Goal: Task Accomplishment & Management: Manage account settings

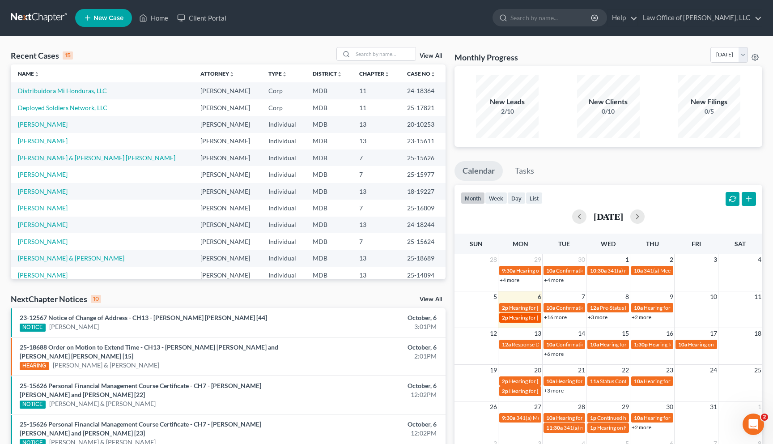
click at [510, 318] on span "Hearing for [PERSON_NAME]" at bounding box center [544, 317] width 70 height 7
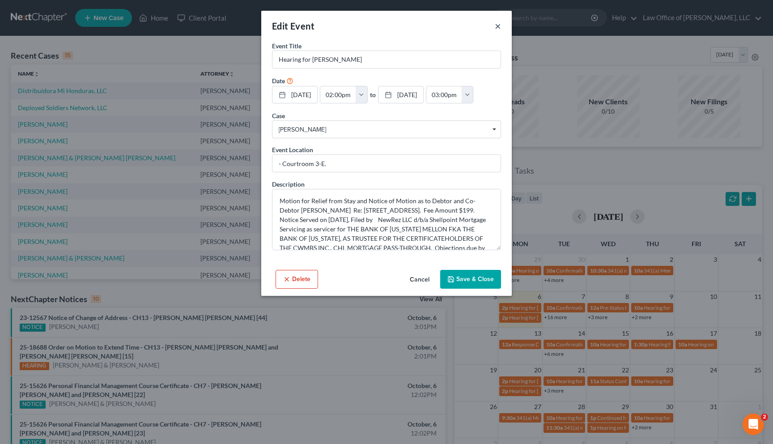
click at [496, 27] on button "×" at bounding box center [498, 26] width 6 height 11
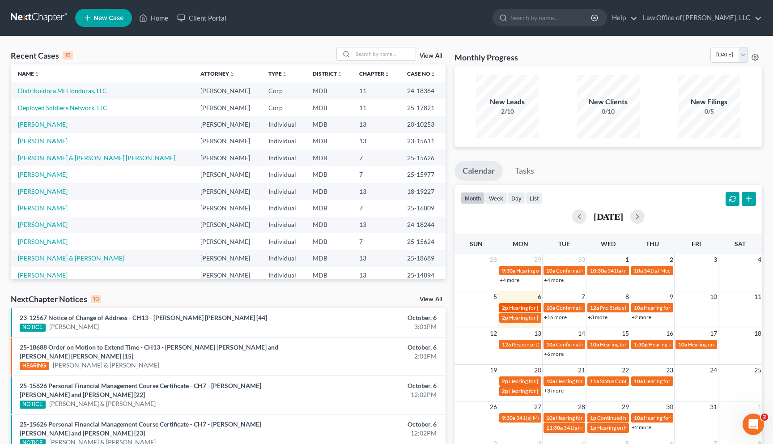
click at [520, 303] on link "2p Hearing for Harold Quase" at bounding box center [520, 307] width 42 height 9
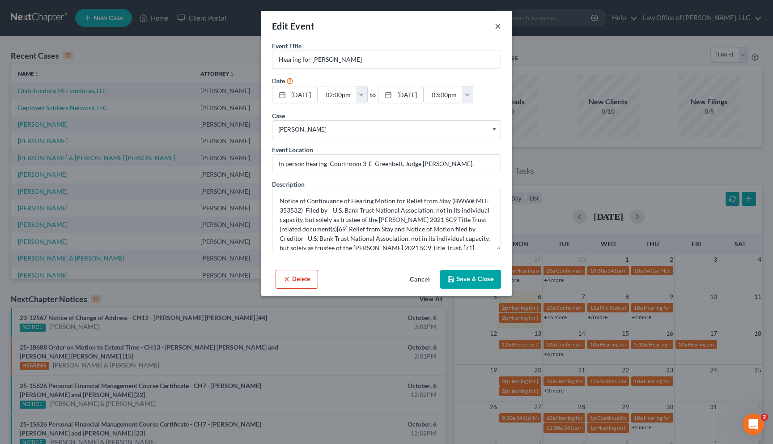
click at [498, 28] on button "×" at bounding box center [498, 26] width 6 height 11
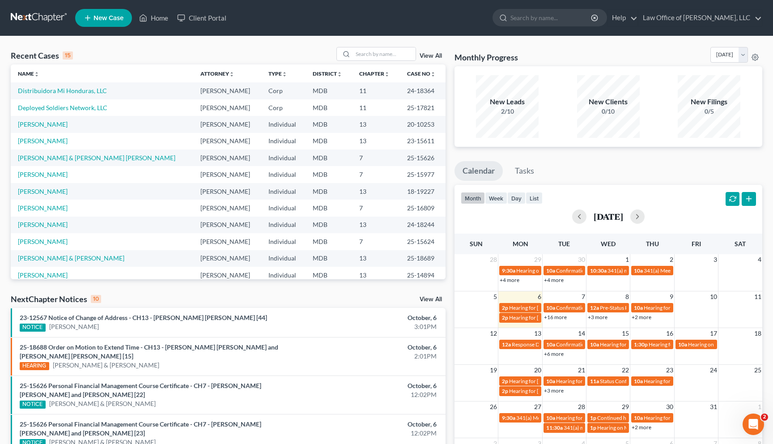
click at [557, 316] on link "+16 more" at bounding box center [555, 317] width 23 height 7
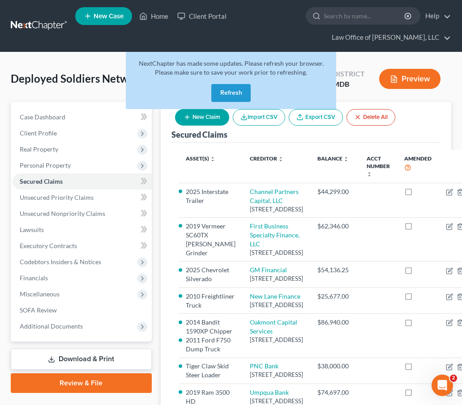
click at [26, 25] on link at bounding box center [39, 26] width 57 height 16
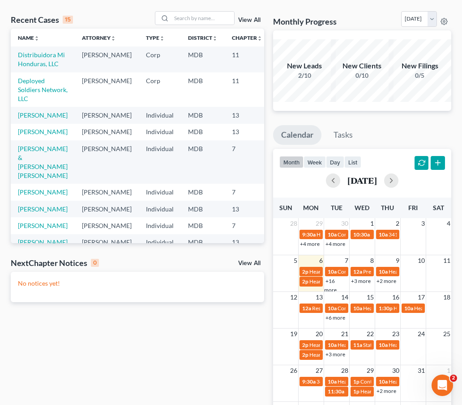
scroll to position [127, 0]
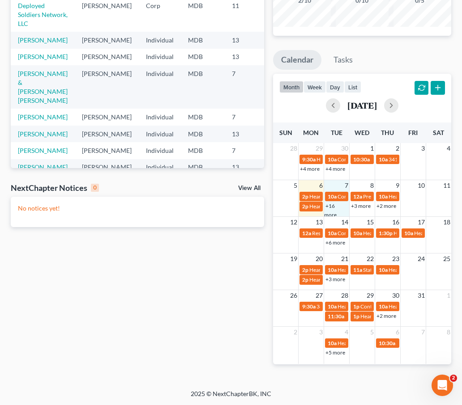
click at [336, 207] on div "+16 more" at bounding box center [336, 210] width 25 height 18
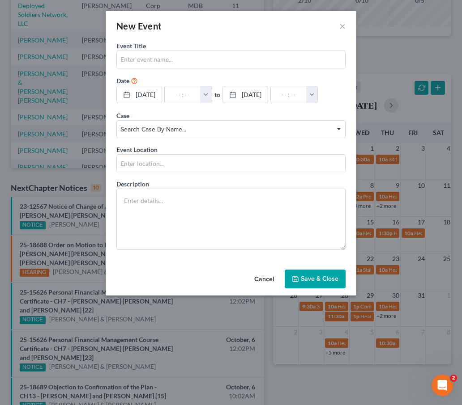
click at [260, 277] on button "Cancel" at bounding box center [264, 280] width 34 height 18
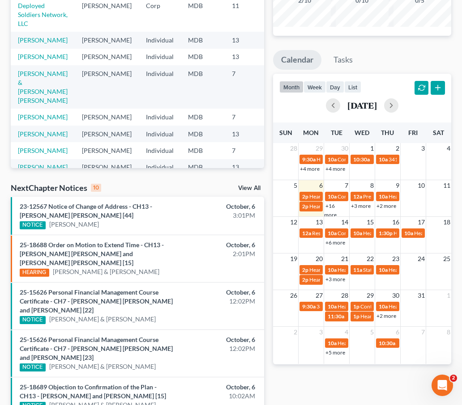
click at [330, 214] on link "+16 more" at bounding box center [330, 211] width 13 height 16
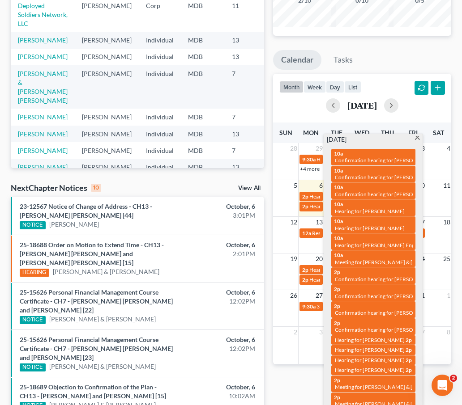
click at [417, 137] on span at bounding box center [417, 139] width 7 height 6
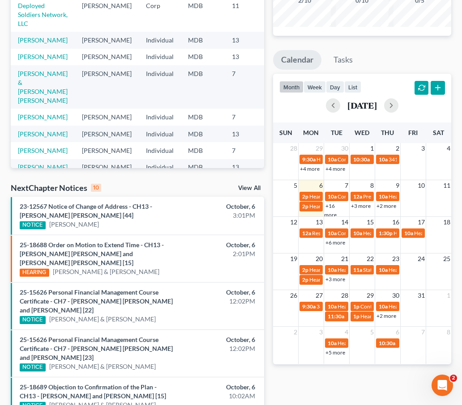
click at [330, 215] on link "+16 more" at bounding box center [330, 211] width 13 height 16
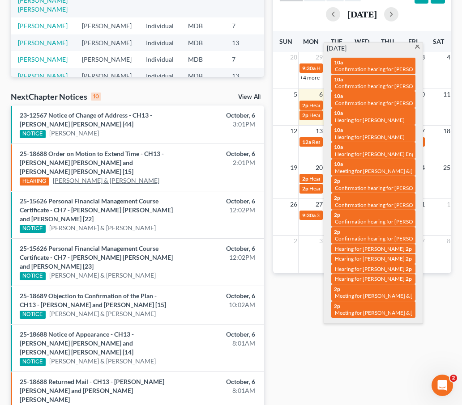
scroll to position [0, 0]
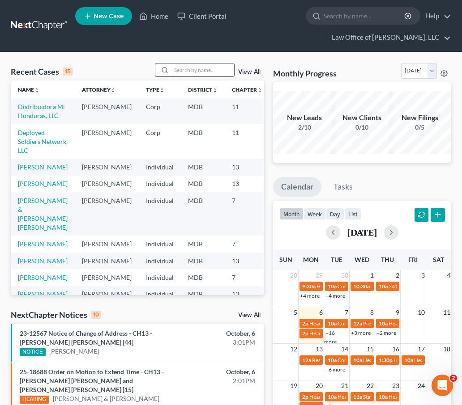
click at [190, 70] on input "search" at bounding box center [202, 70] width 63 height 13
type input "burns"
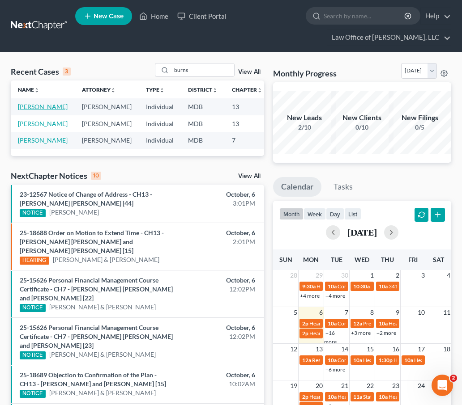
click at [26, 110] on link "[PERSON_NAME]" at bounding box center [43, 107] width 50 height 8
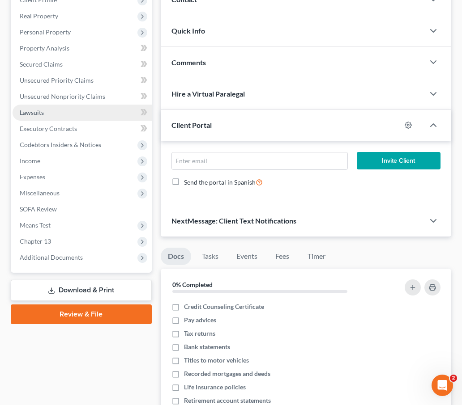
scroll to position [145, 0]
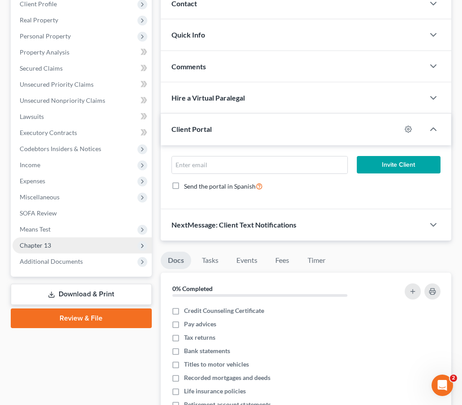
click at [49, 242] on span "Chapter 13" at bounding box center [35, 246] width 31 height 8
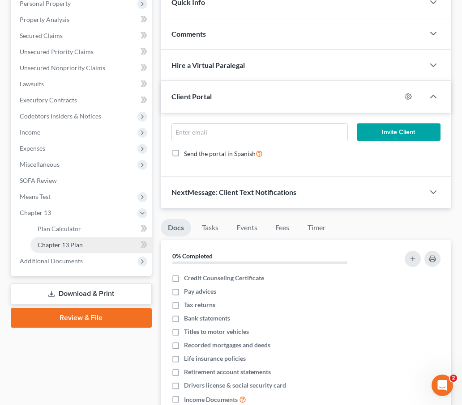
click at [46, 242] on span "Chapter 13 Plan" at bounding box center [60, 245] width 45 height 8
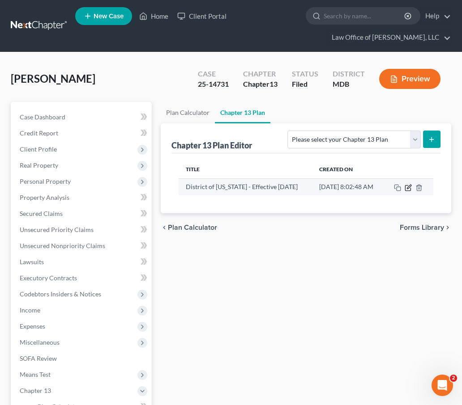
click at [409, 186] on icon "button" at bounding box center [408, 187] width 7 height 7
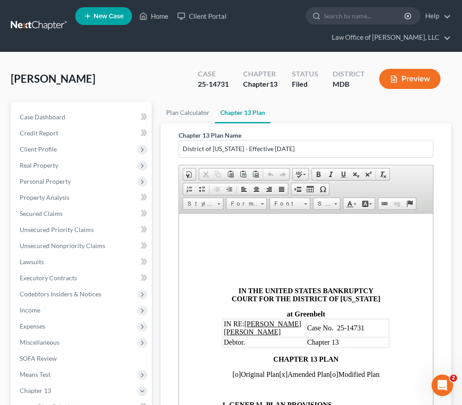
scroll to position [0, 0]
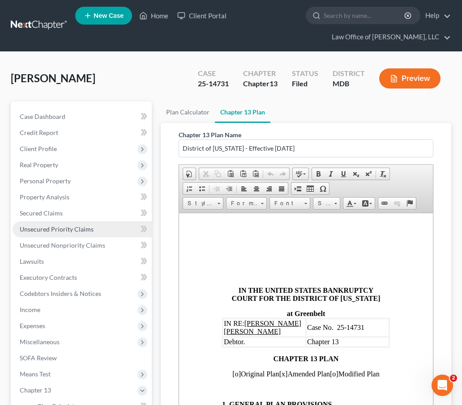
click at [39, 228] on span "Unsecured Priority Claims" at bounding box center [57, 230] width 74 height 8
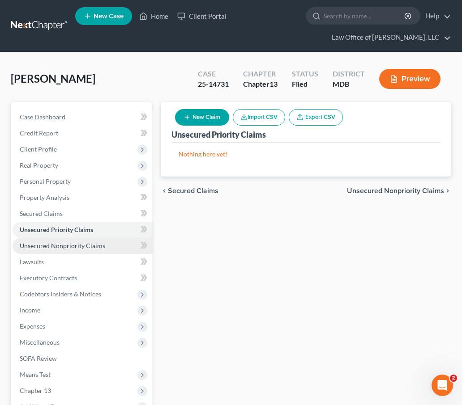
click at [53, 248] on span "Unsecured Nonpriority Claims" at bounding box center [62, 246] width 85 height 8
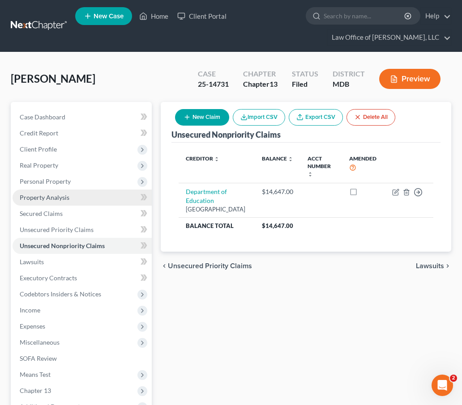
click at [29, 196] on span "Property Analysis" at bounding box center [45, 198] width 50 height 8
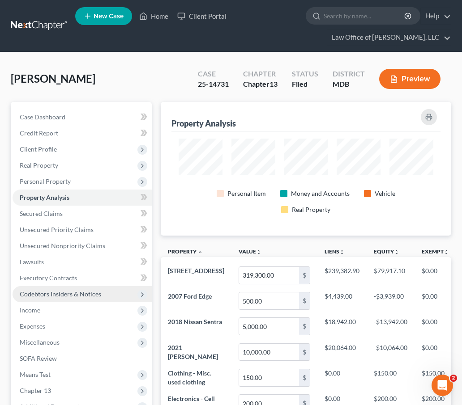
scroll to position [0, 0]
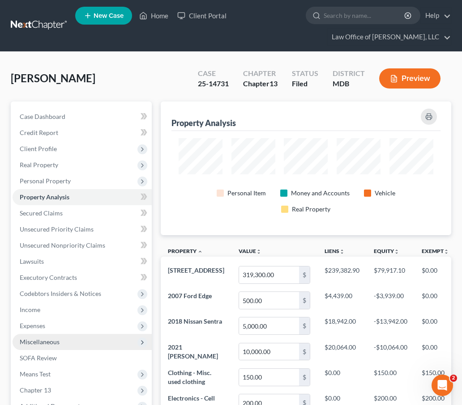
click at [74, 340] on span "Miscellaneous" at bounding box center [82, 342] width 139 height 16
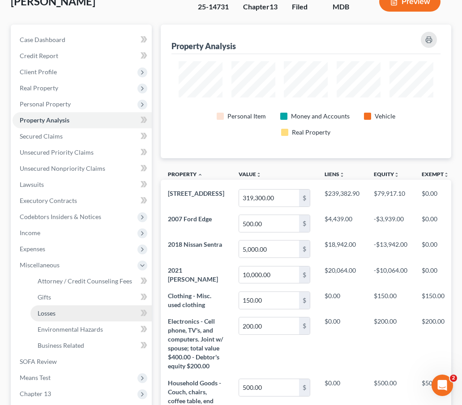
scroll to position [78, 0]
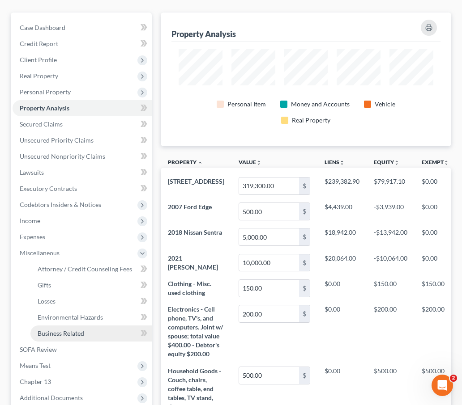
click at [56, 331] on span "Business Related" at bounding box center [61, 334] width 47 height 8
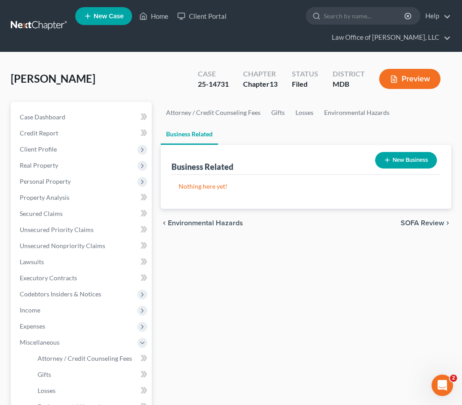
scroll to position [182, 0]
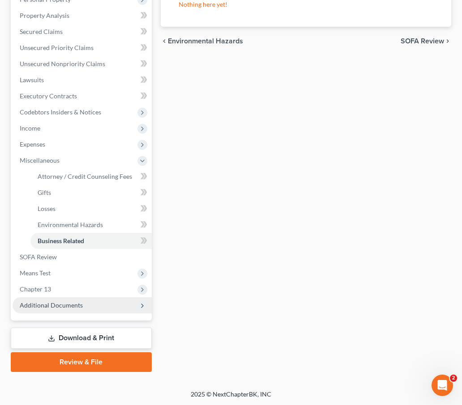
click at [64, 306] on span "Additional Documents" at bounding box center [51, 306] width 63 height 8
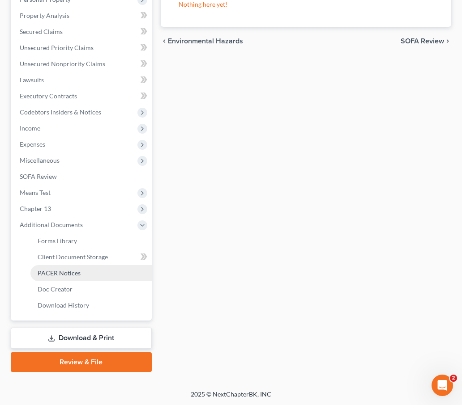
click at [59, 273] on span "PACER Notices" at bounding box center [59, 273] width 43 height 8
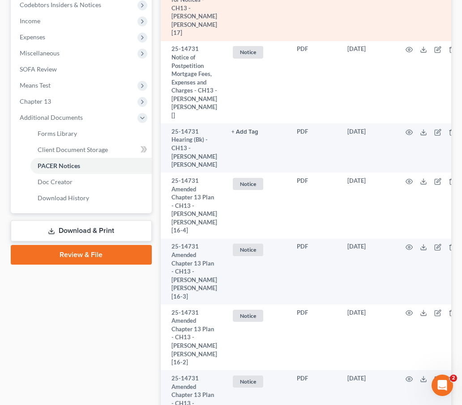
scroll to position [682, 0]
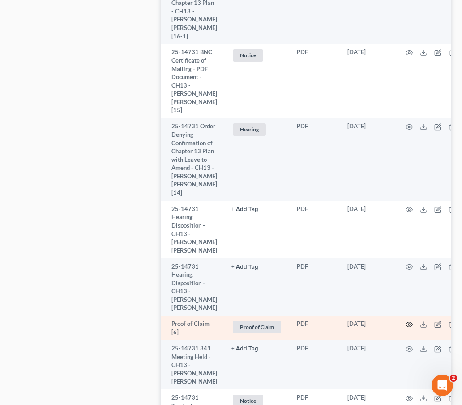
click at [407, 323] on icon "button" at bounding box center [408, 325] width 7 height 5
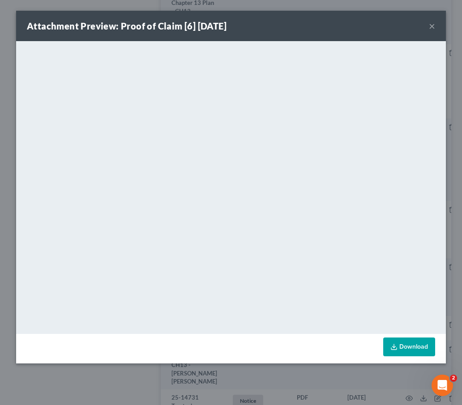
click at [432, 24] on button "×" at bounding box center [432, 26] width 6 height 11
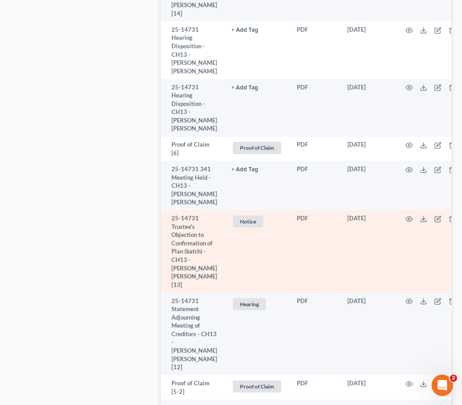
scroll to position [890, 0]
